Goal: Task Accomplishment & Management: Use online tool/utility

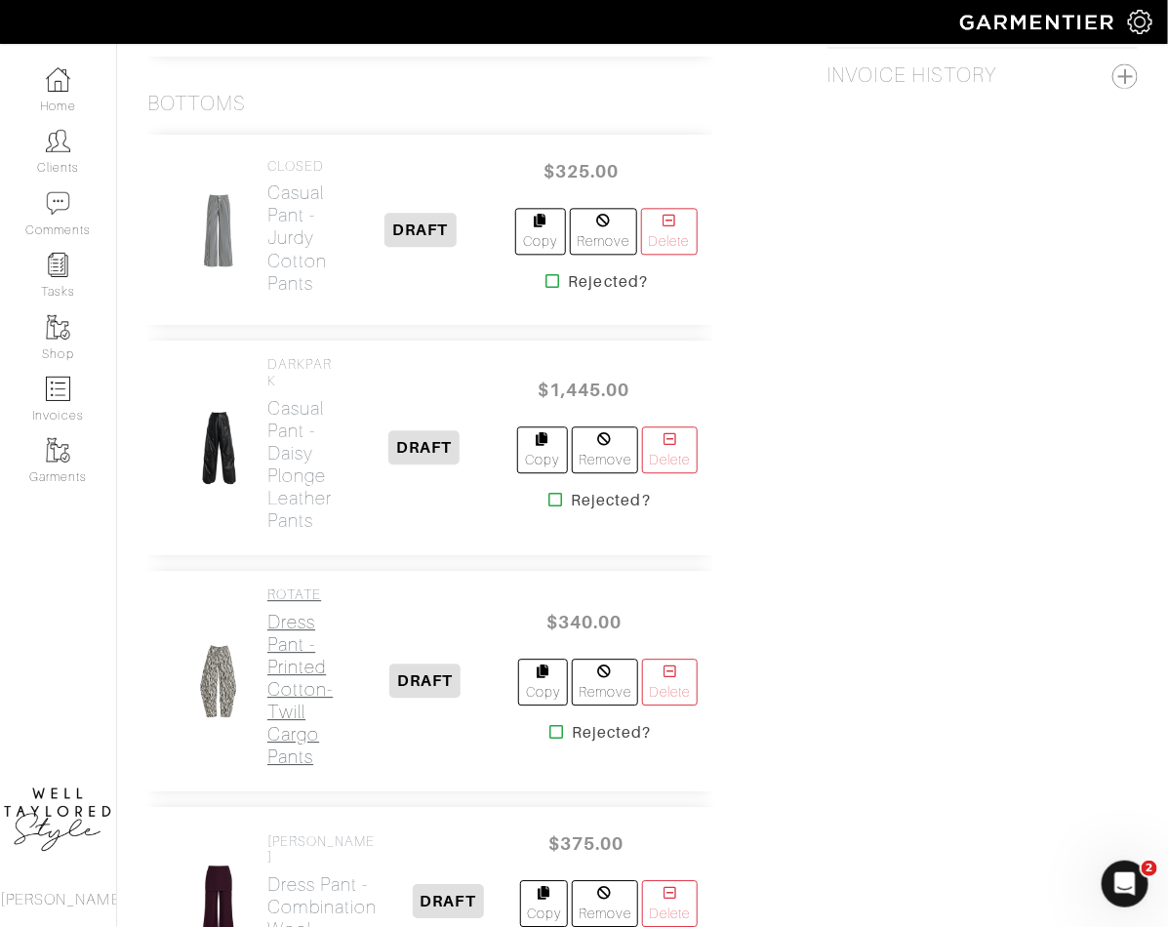
scroll to position [1129, 0]
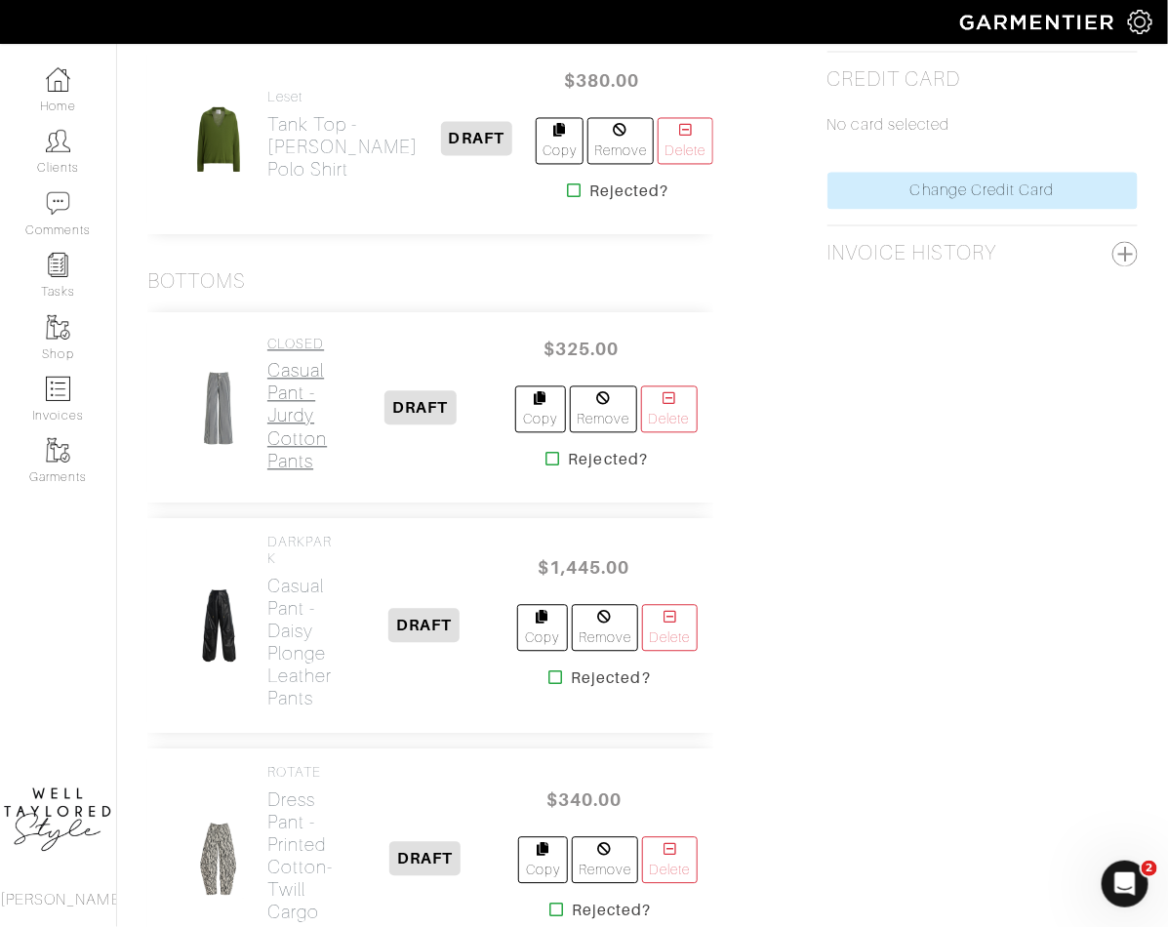
click at [279, 391] on h2 "Casual Pant - Jurdy Cotton Pants" at bounding box center [297, 416] width 60 height 112
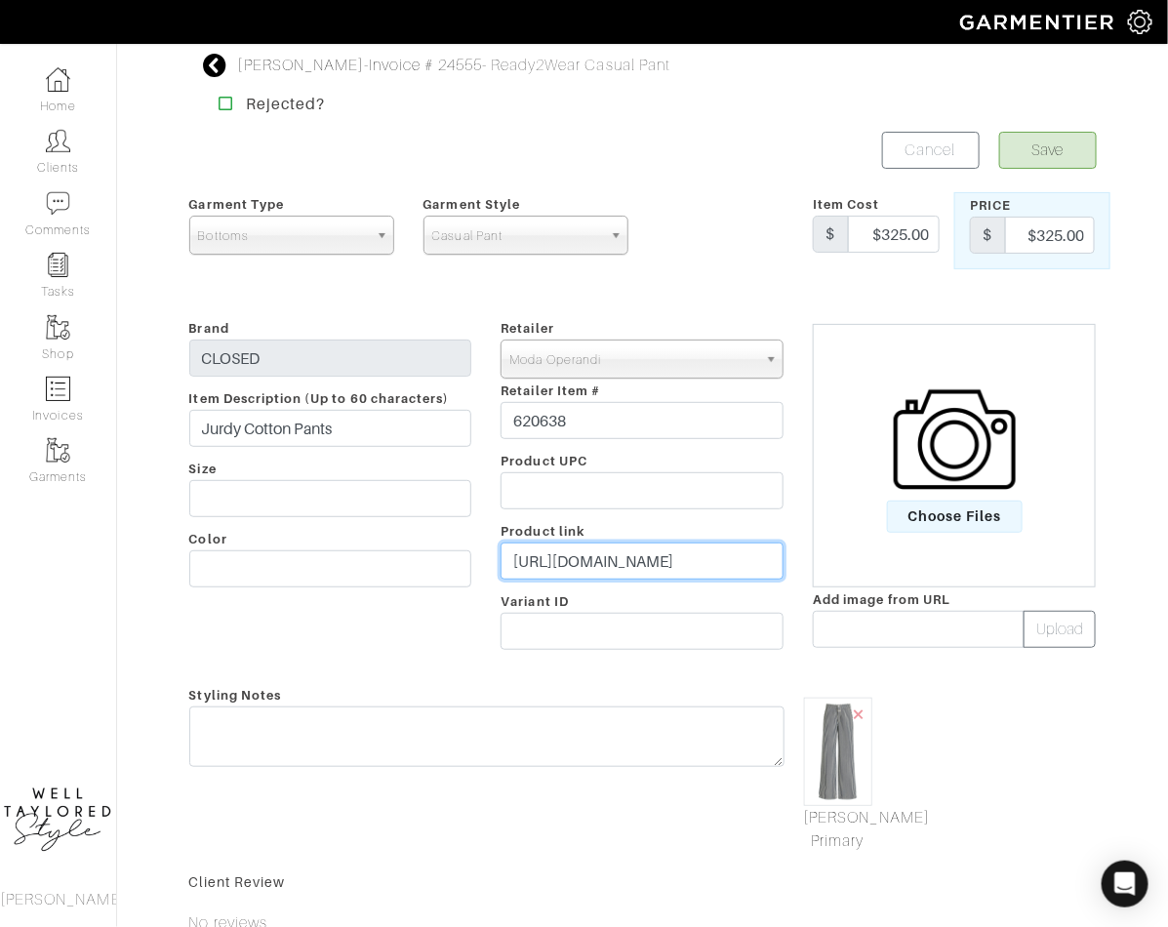
click at [566, 543] on input "https://www.modaoperandi.com/women/p/closed/jurdy/620638" at bounding box center [642, 561] width 283 height 37
paste input "go.shopmy.us/p-25198811"
type input "https://go.shopmy.us/p-25198811"
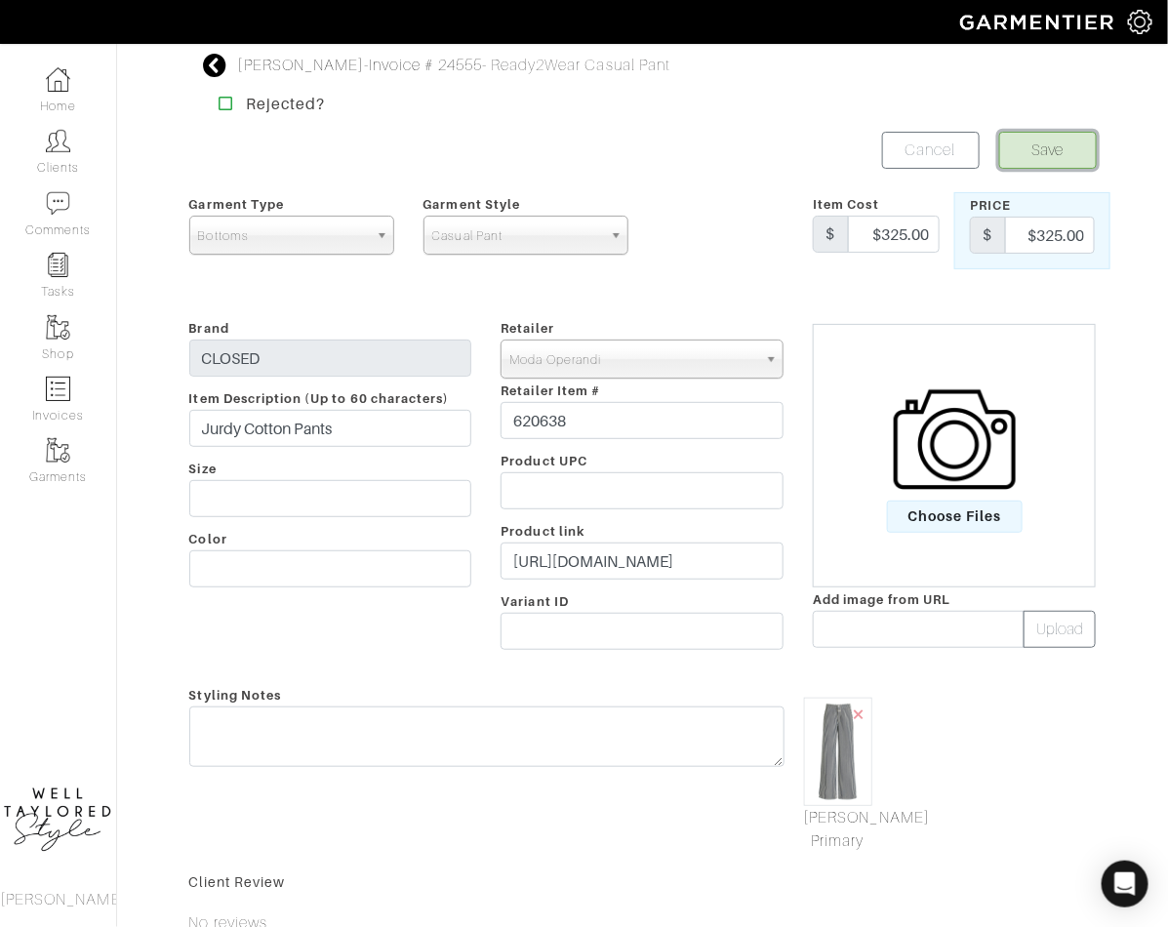
click at [1050, 135] on button "Save" at bounding box center [1048, 150] width 98 height 37
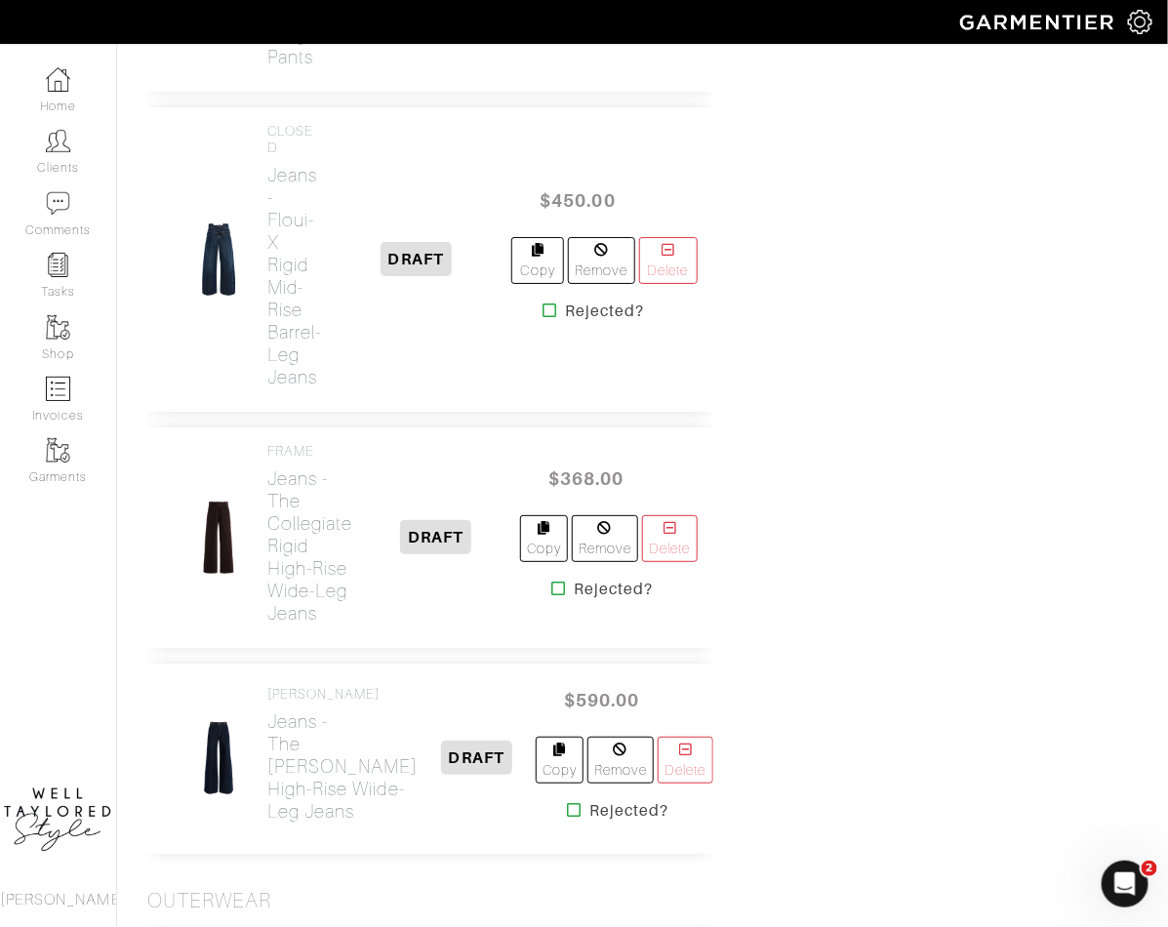
scroll to position [2187, 0]
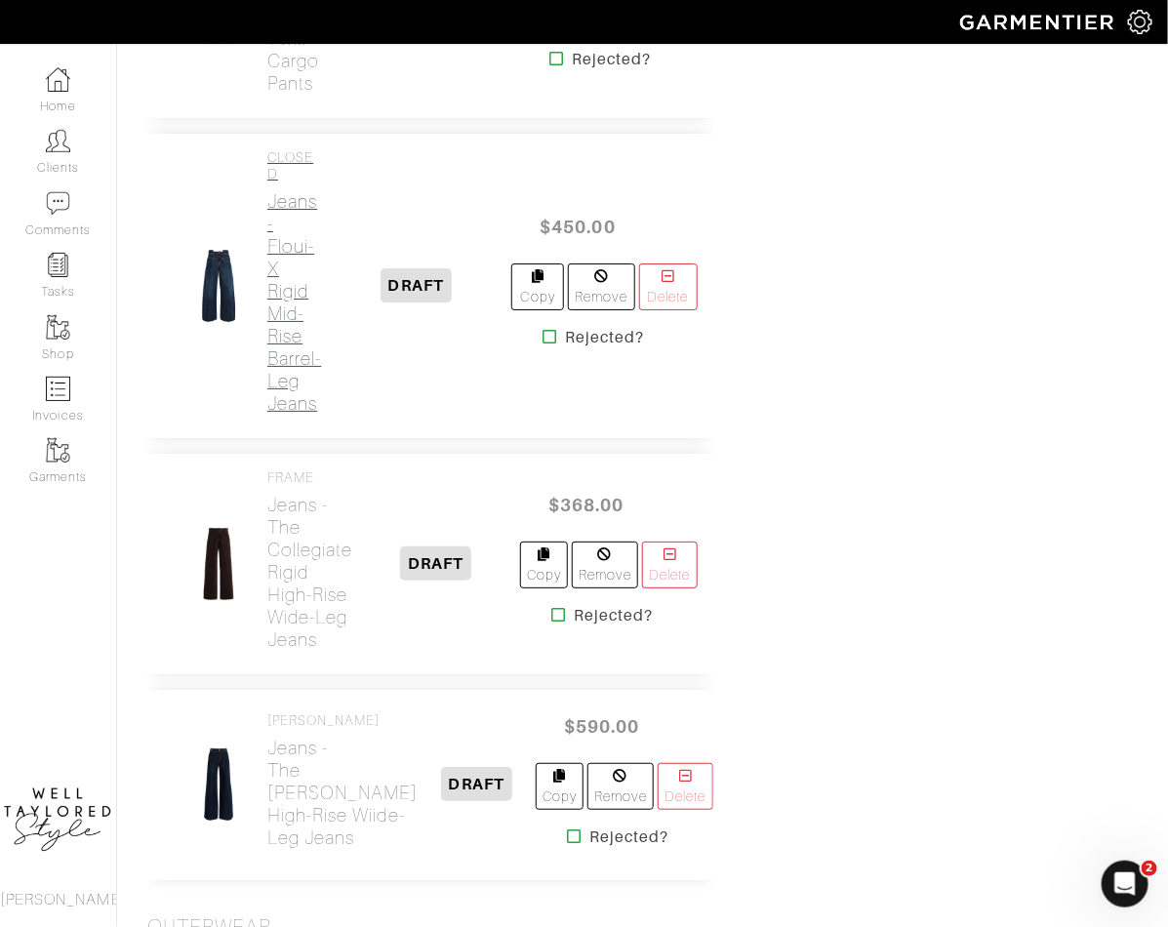
click at [271, 358] on h2 "Jeans - Floui-X Rigid Mid-Rise Barrel-Leg Jeans" at bounding box center [294, 302] width 54 height 224
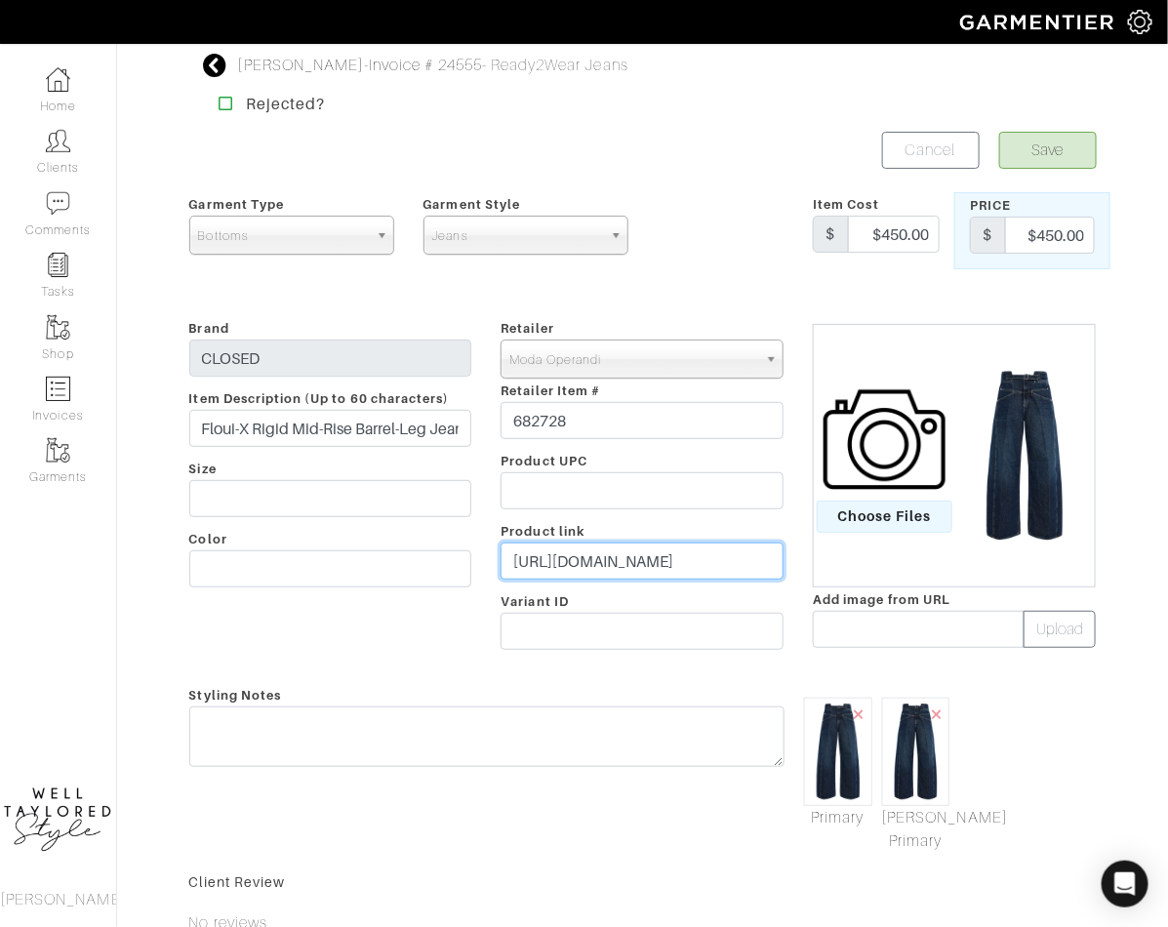
click at [629, 568] on input "https://www.modaoperandi.com/women/p/closed/floui-x-blue-rigid-denim-12oz/682728" at bounding box center [642, 561] width 283 height 37
paste input "go.shopmy.us/p-25198872"
type input "https://go.shopmy.us/p-25198872"
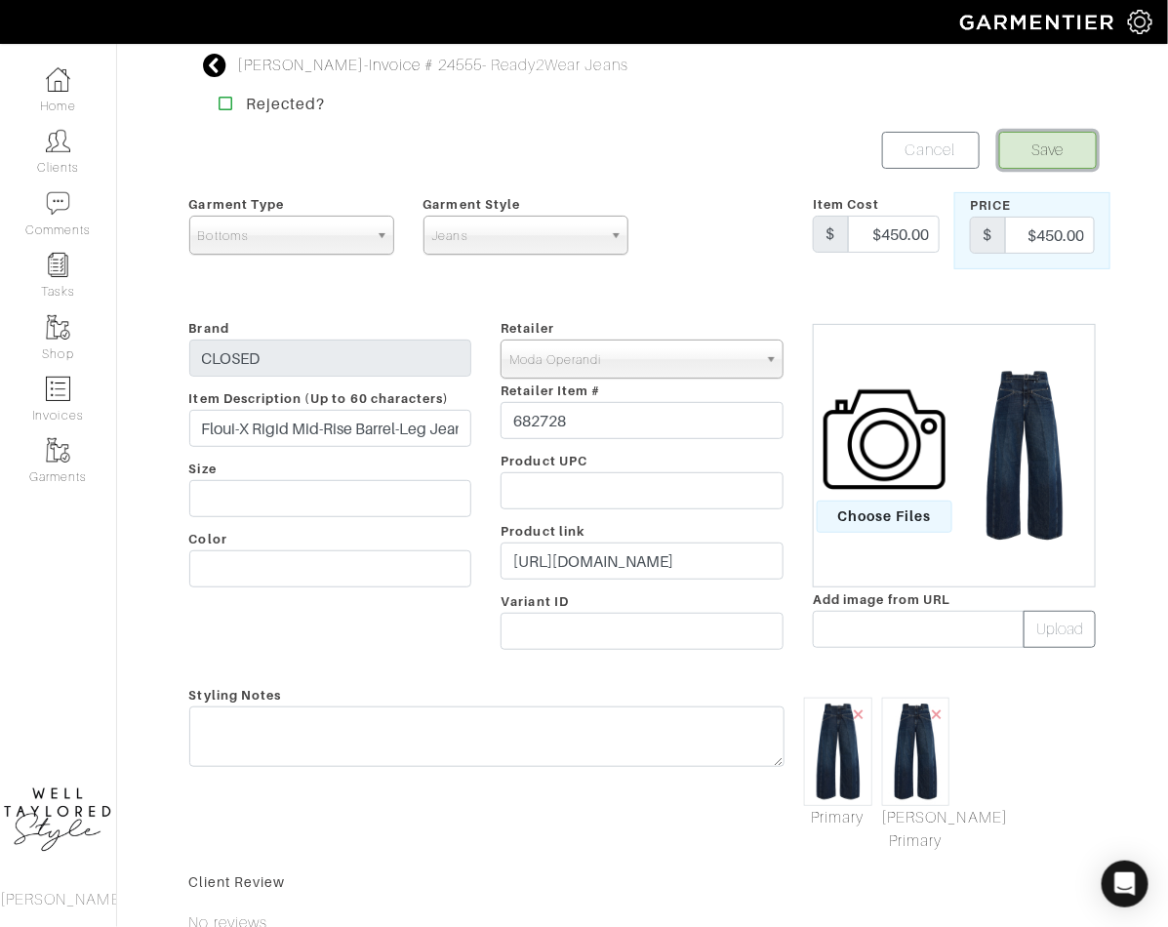
click at [1050, 146] on button "Save" at bounding box center [1048, 150] width 98 height 37
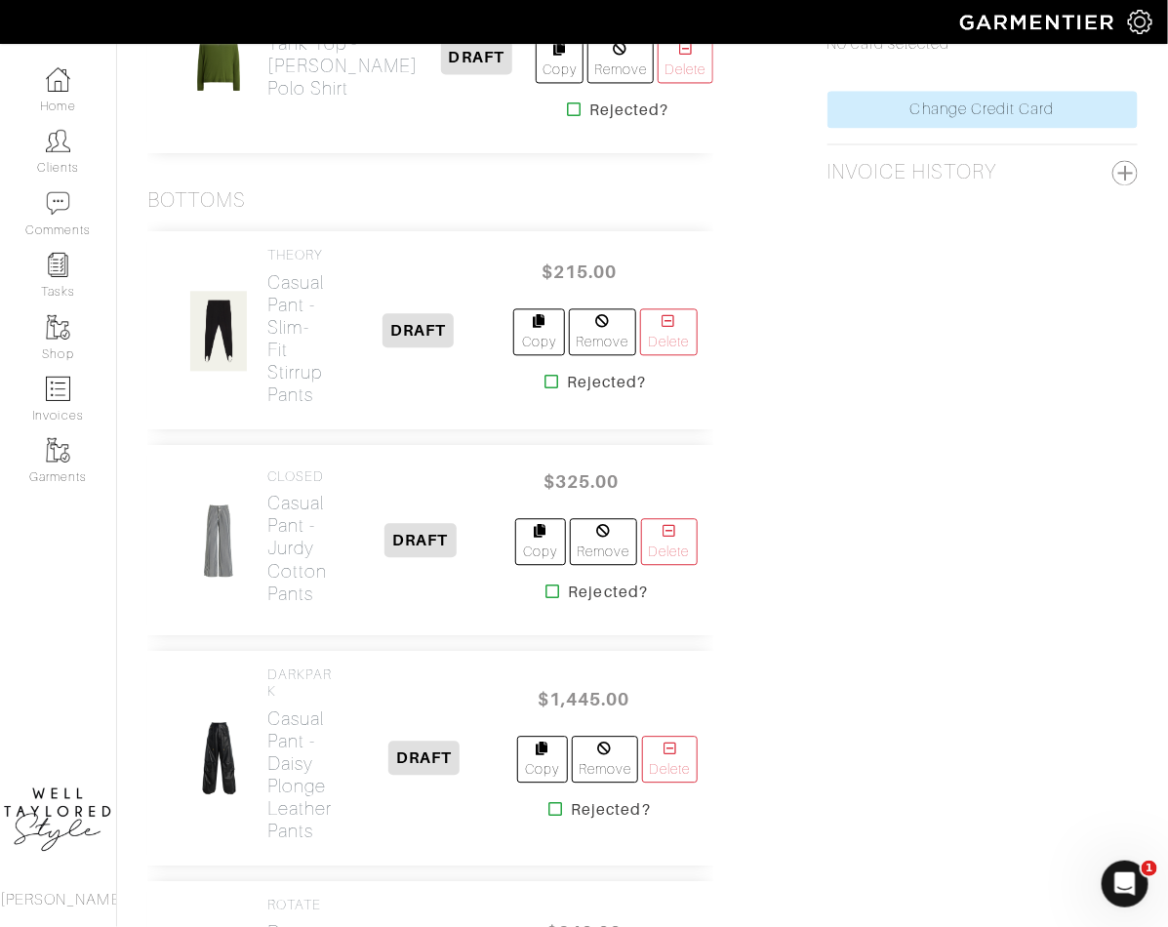
scroll to position [1179, 0]
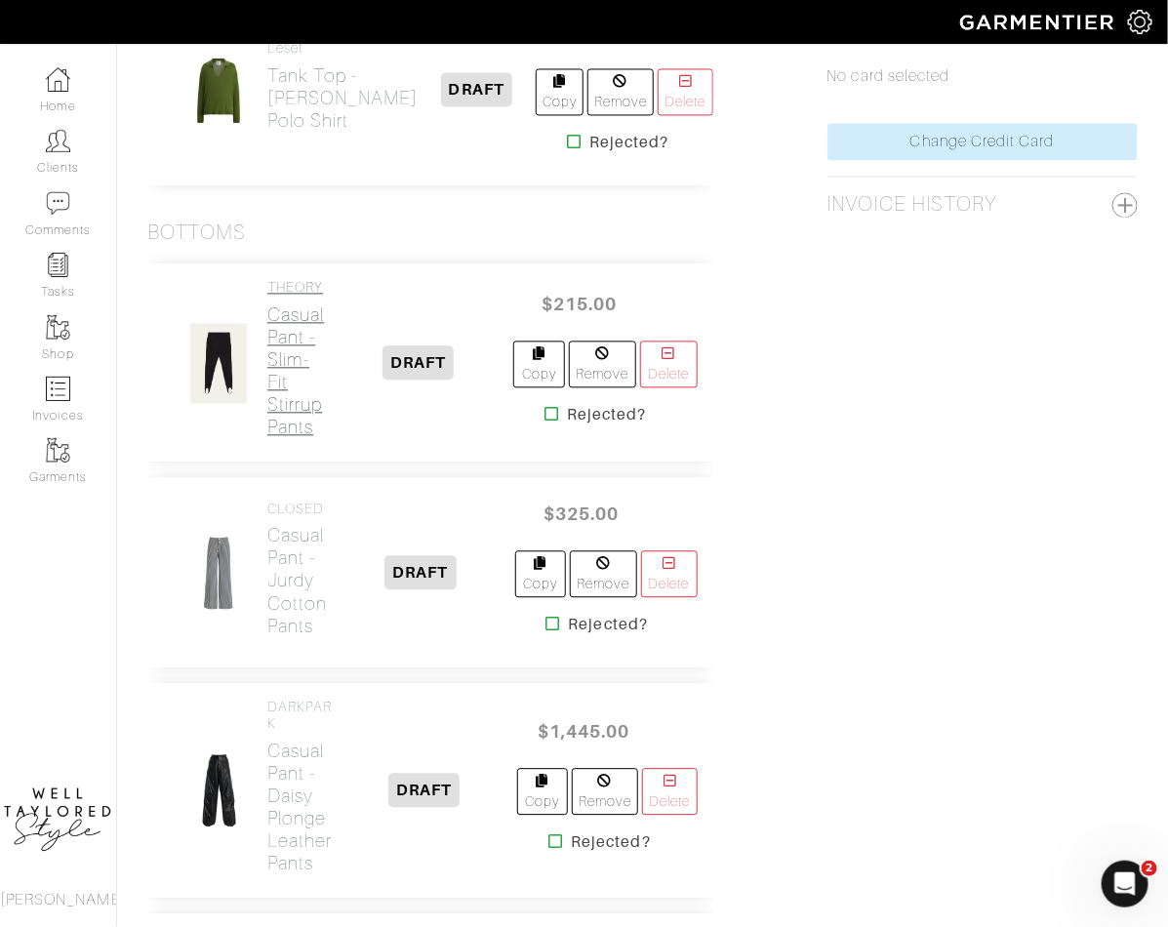
click at [278, 391] on h2 "Casual Pant - Slim-Fit Stirrup Pants" at bounding box center [295, 370] width 57 height 135
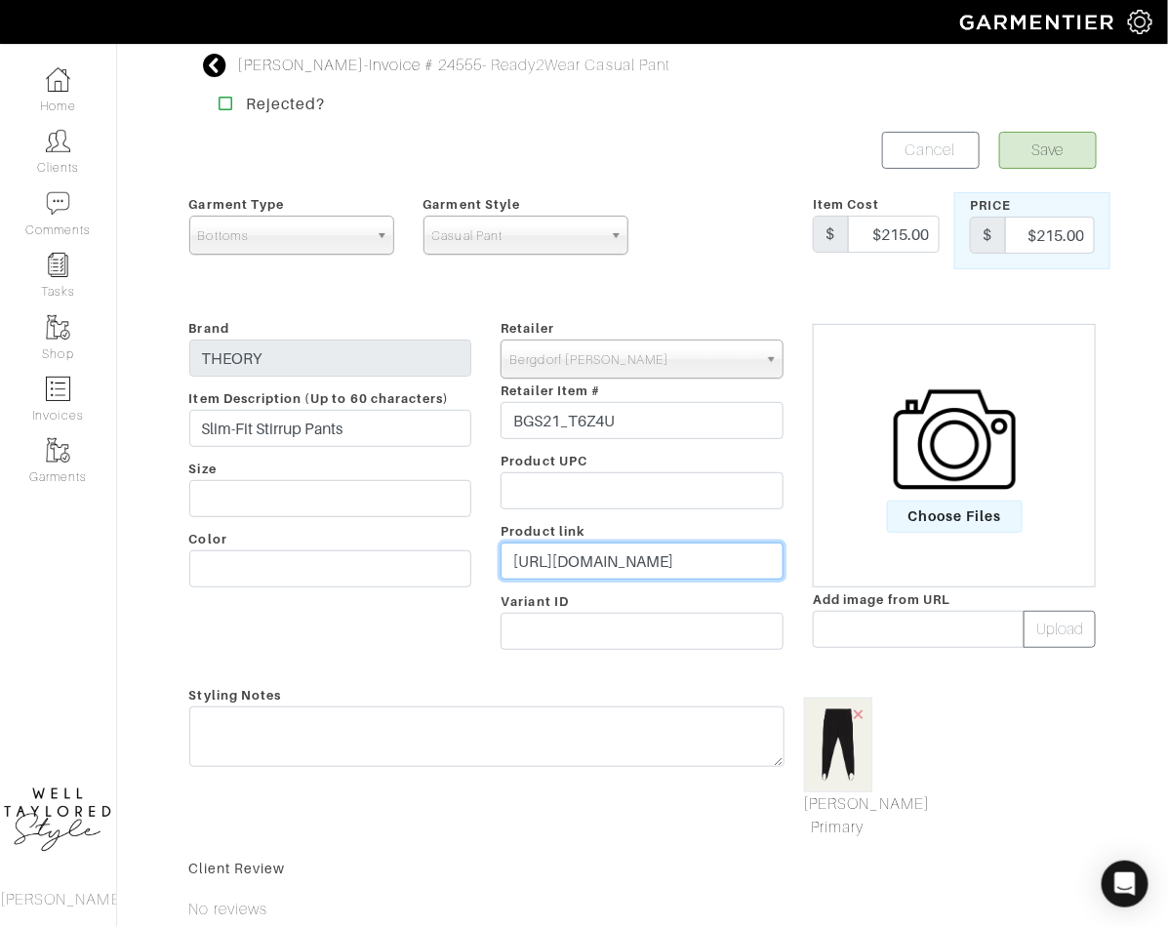
click at [581, 556] on input "https://www.bergdorfgoodman.com/p/theory-slim-fit-stirrup-pants-prod195450010?c…" at bounding box center [642, 561] width 283 height 37
paste input "go.shopmy.us/p-25198900"
type input "https://go.shopmy.us/p-25198900"
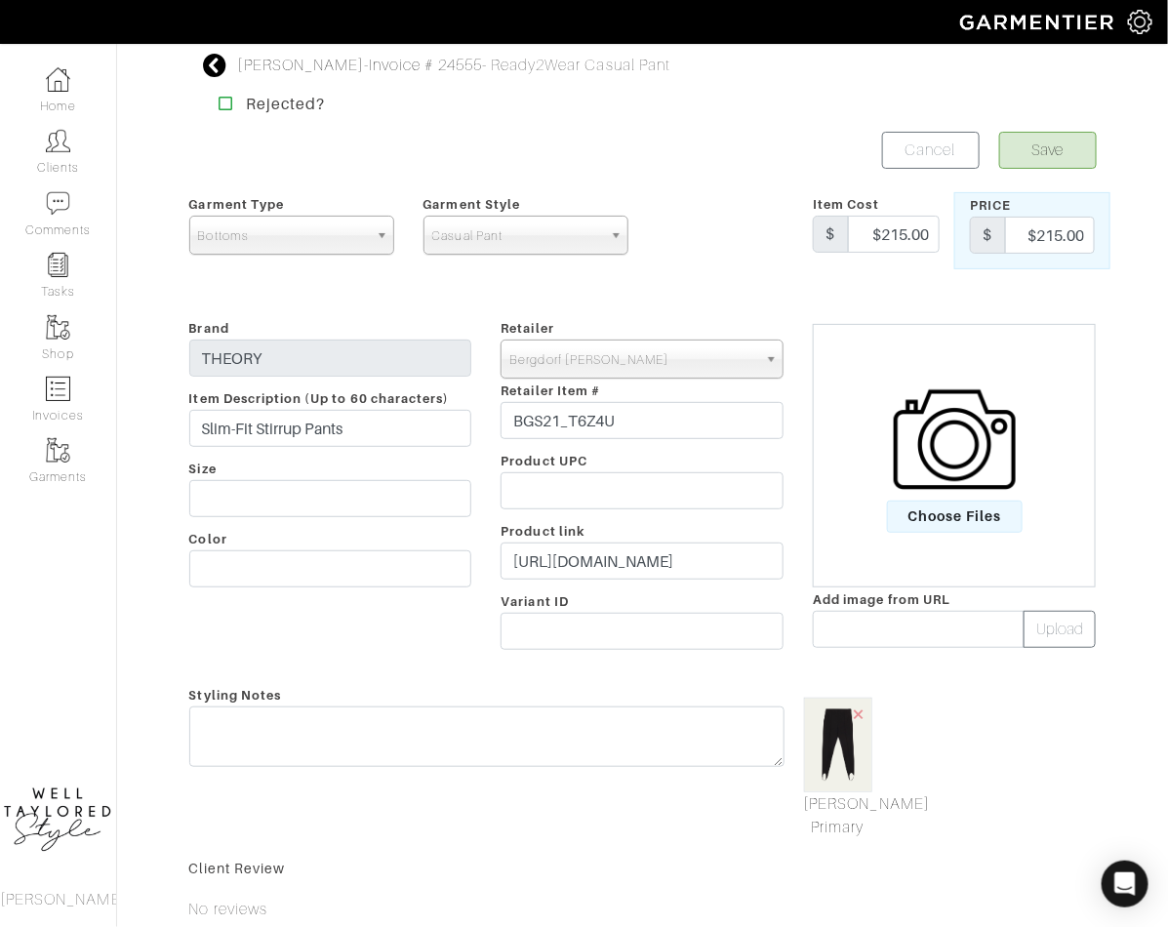
click at [1049, 168] on form "Save Cancel Garment Type Tops Bottoms Dresses Jumpsuits Suiting Outerwear Shoes…" at bounding box center [642, 636] width 907 height 1009
click at [1043, 141] on button "Save" at bounding box center [1048, 150] width 98 height 37
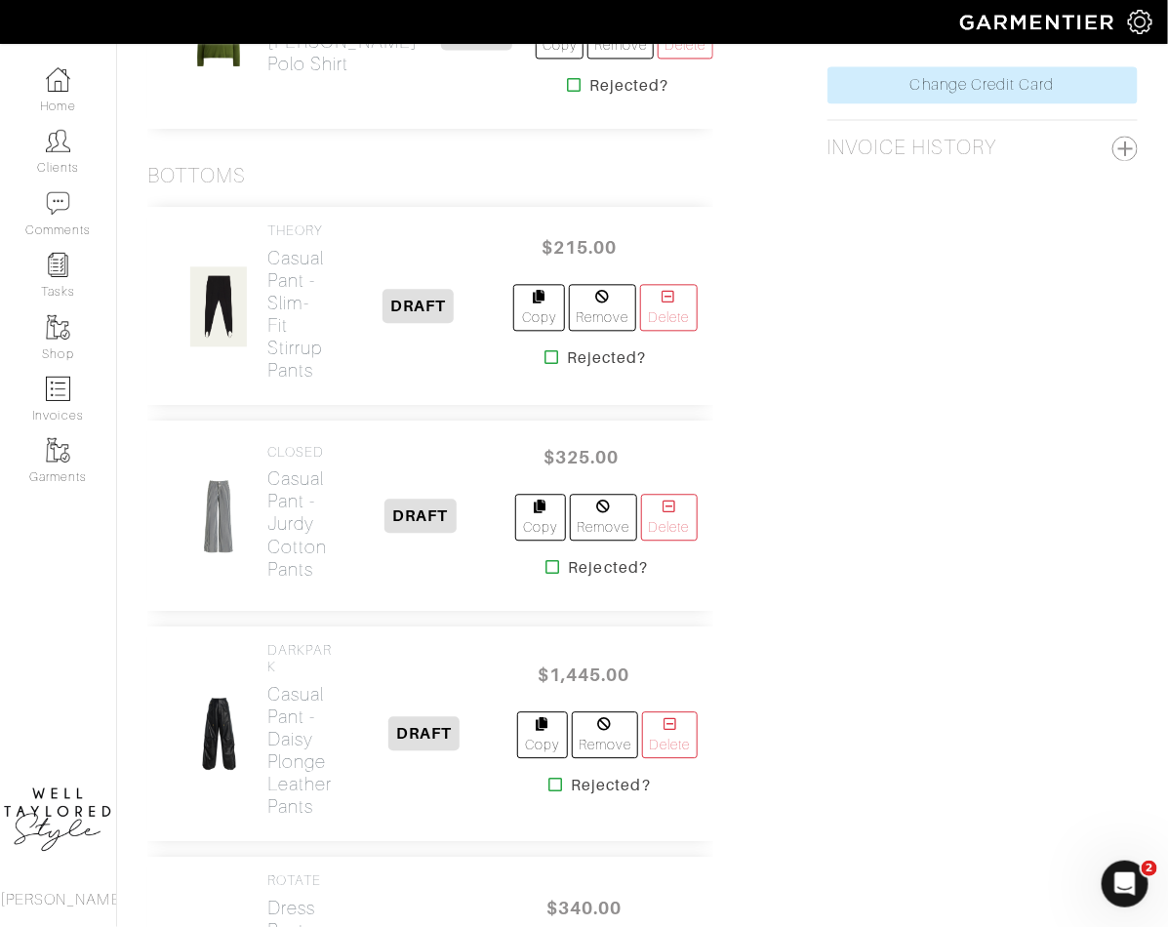
scroll to position [1164, 0]
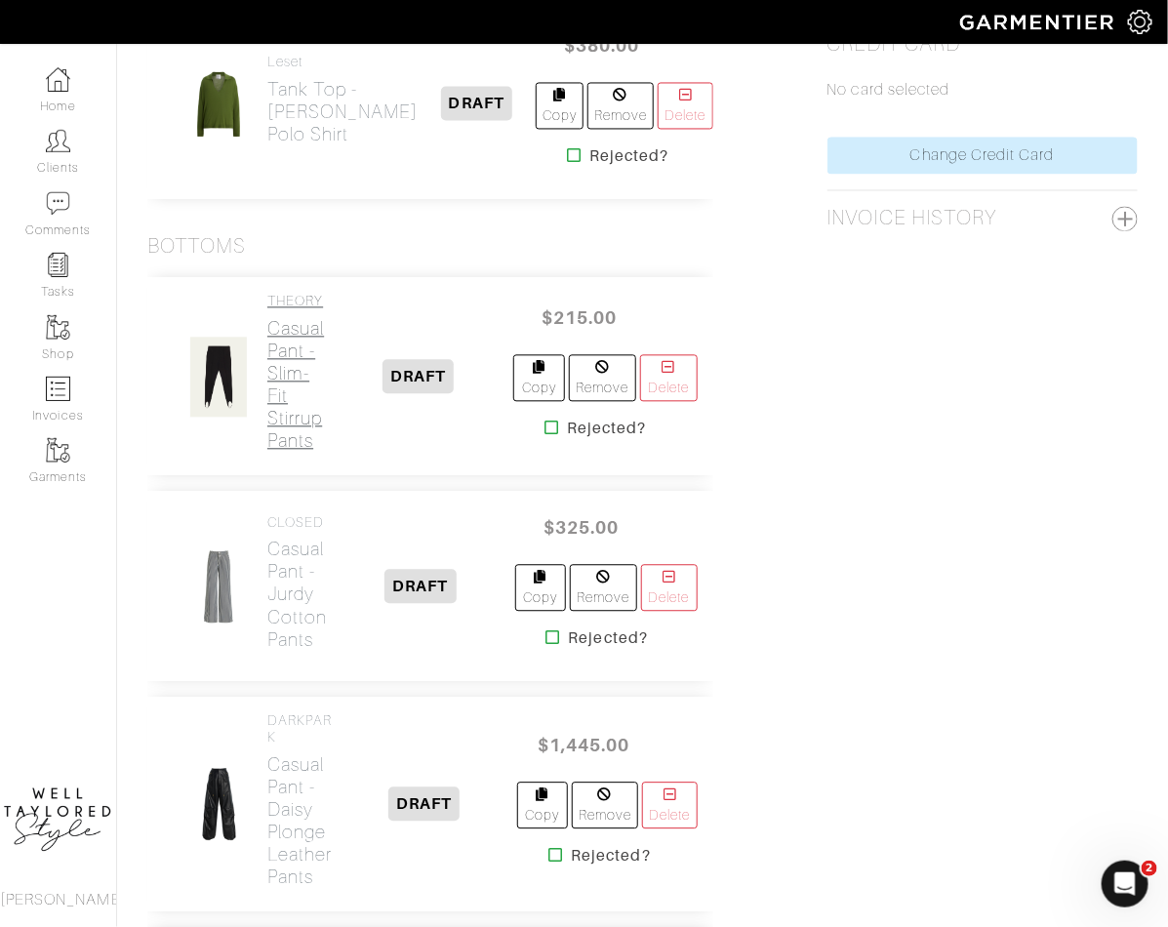
click at [287, 440] on h2 "Casual Pant - Slim-Fit Stirrup Pants" at bounding box center [295, 385] width 57 height 135
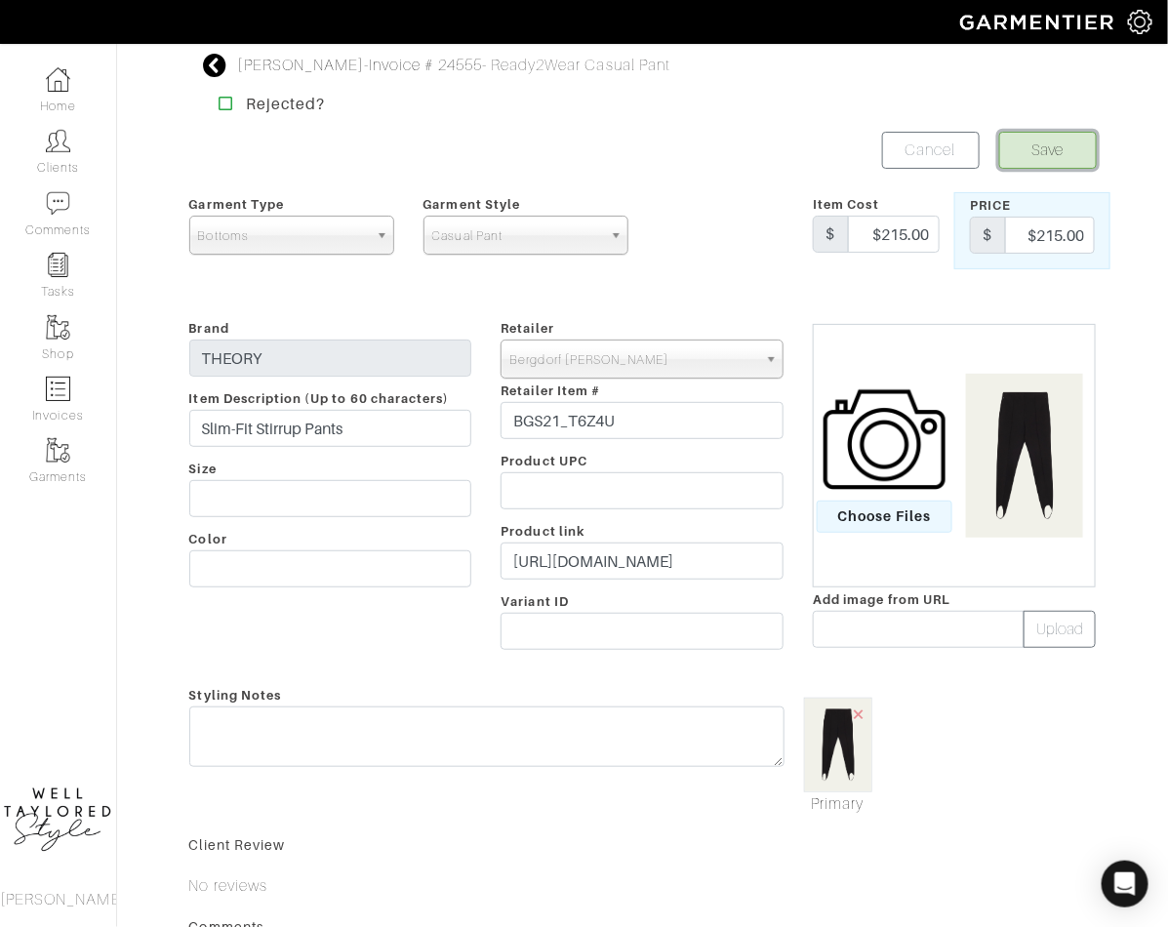
click at [1028, 151] on button "Save" at bounding box center [1048, 150] width 98 height 37
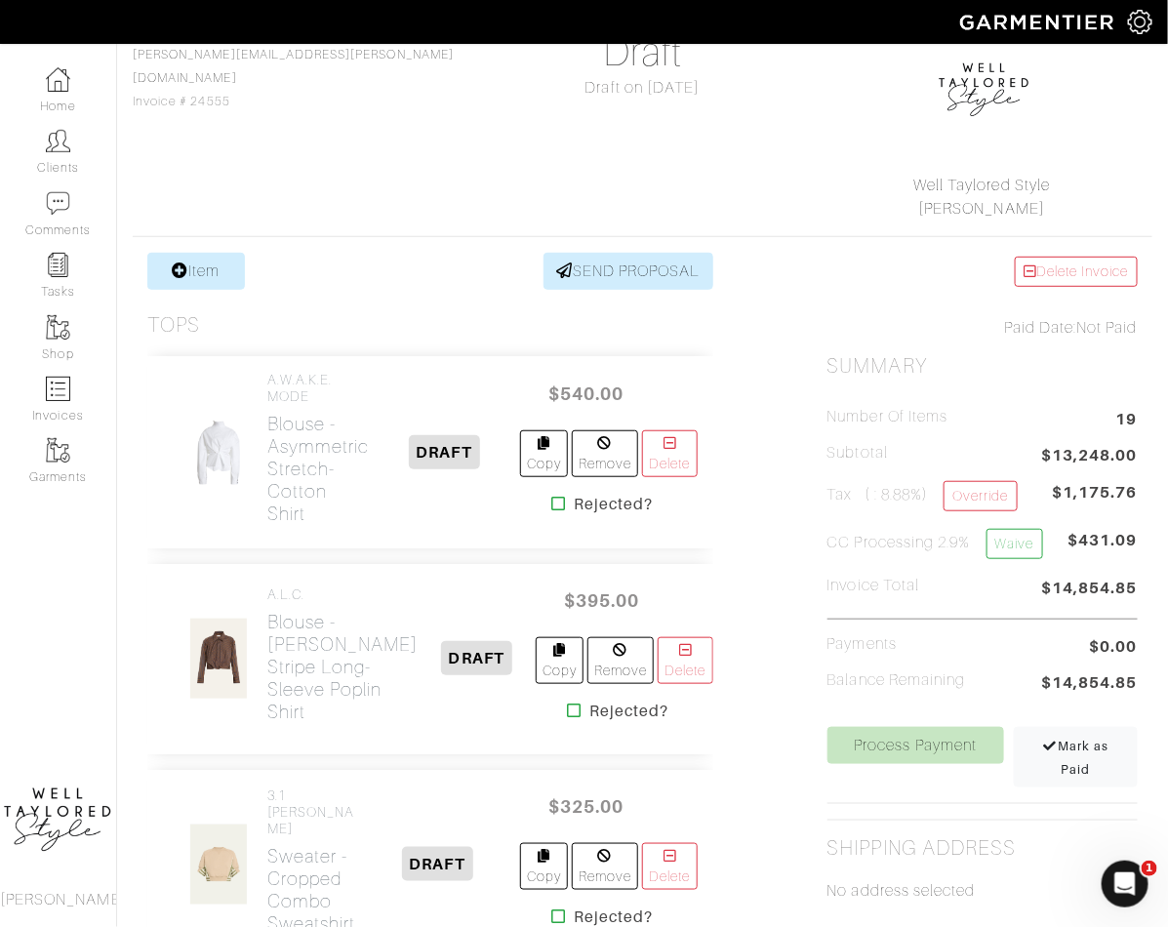
scroll to position [186, 0]
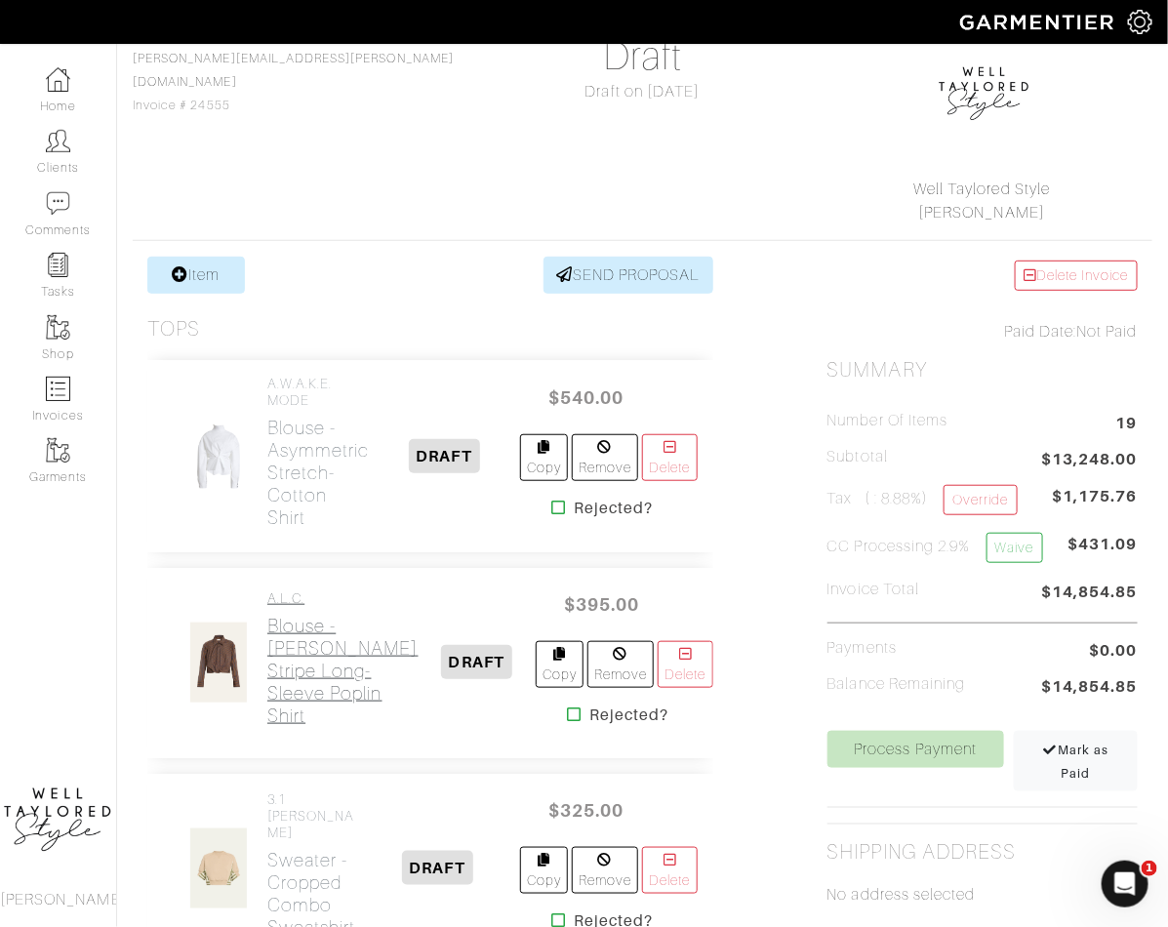
click at [286, 621] on h2 "Blouse - [PERSON_NAME] Stripe Long-Sleeve Poplin Shirt" at bounding box center [342, 671] width 151 height 112
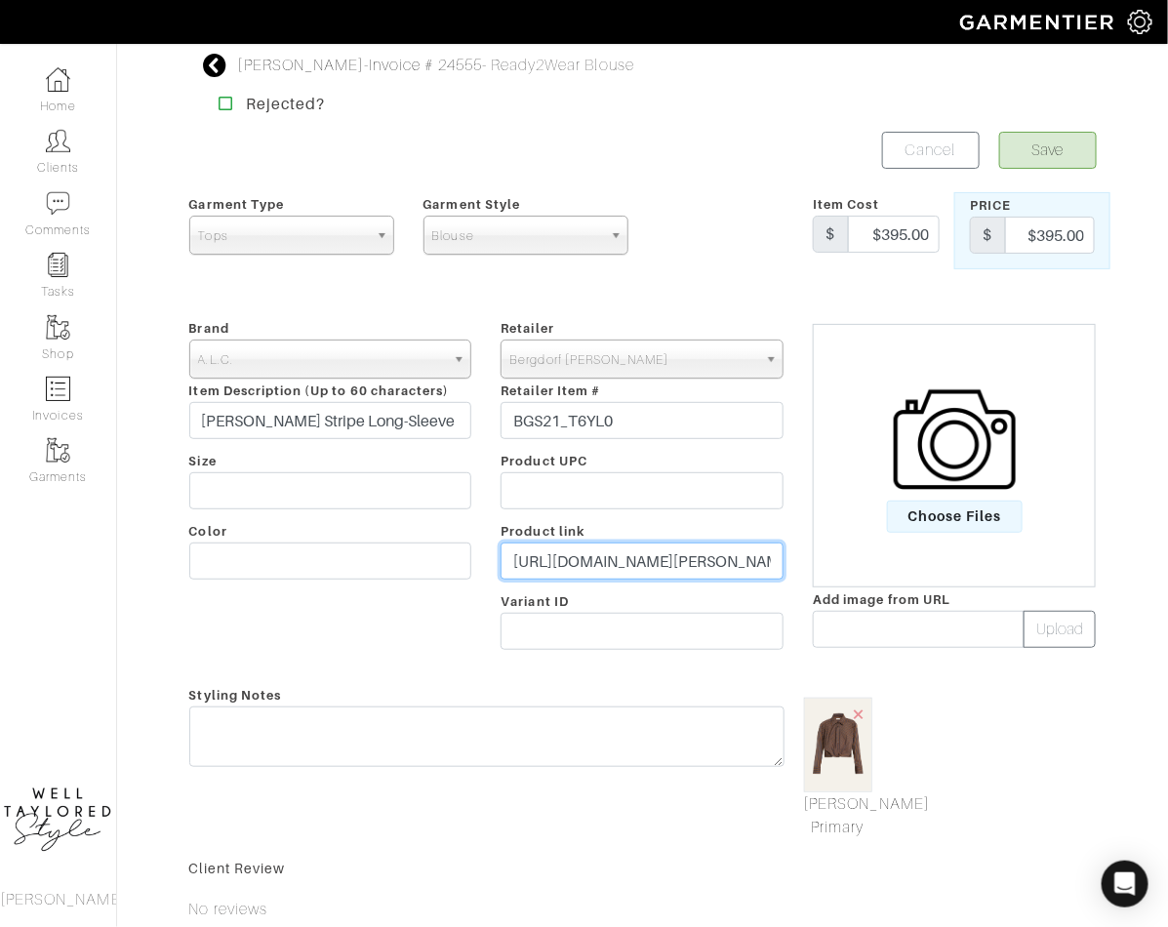
click at [560, 558] on input "https://www.bergdorfgoodman.com/p/a-l-c-leo-stripe-long-sleeve-poplin-shirt-pro…" at bounding box center [642, 561] width 283 height 37
paste input "go.shopmy.us/p-25198967"
type input "https://go.shopmy.us/p-25198967"
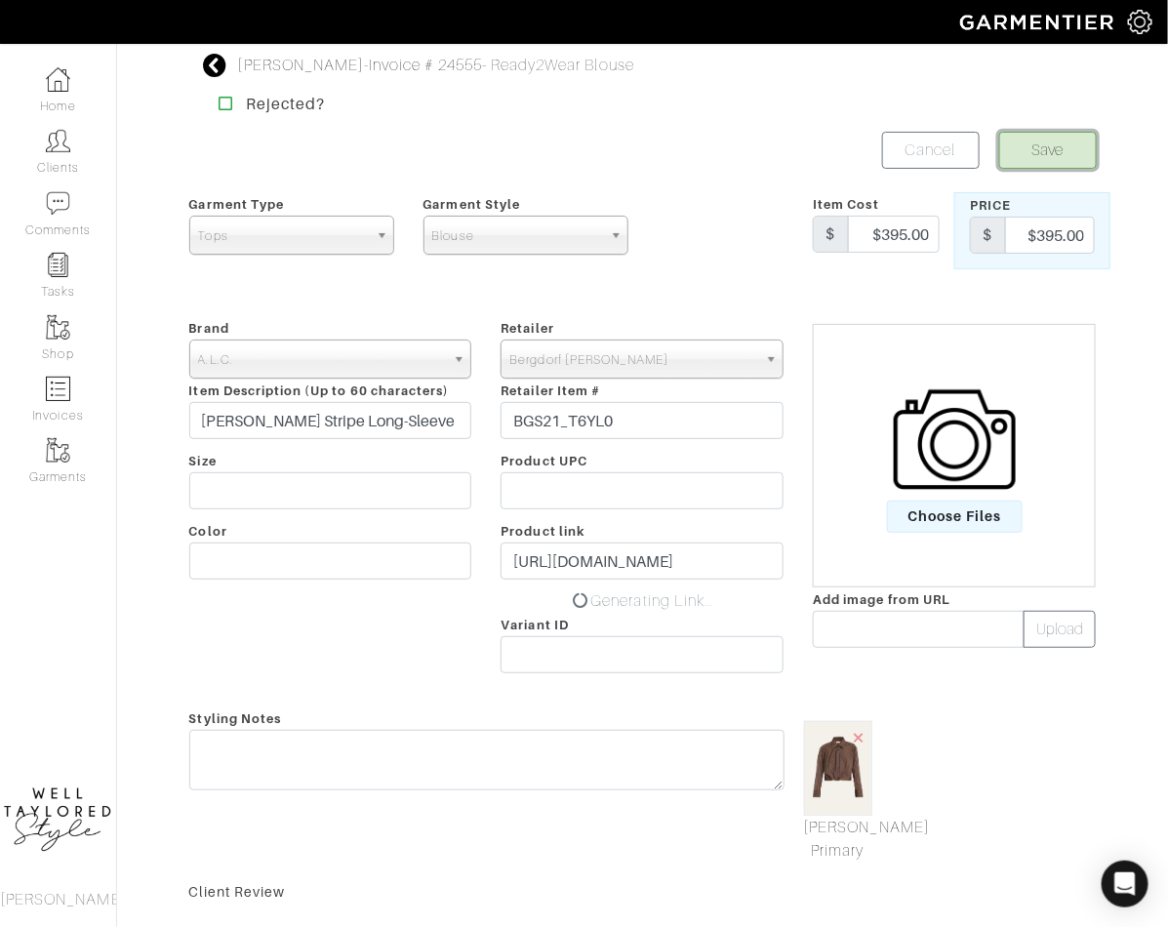
click at [1046, 161] on button "Save" at bounding box center [1048, 150] width 98 height 37
